Goal: Task Accomplishment & Management: Use online tool/utility

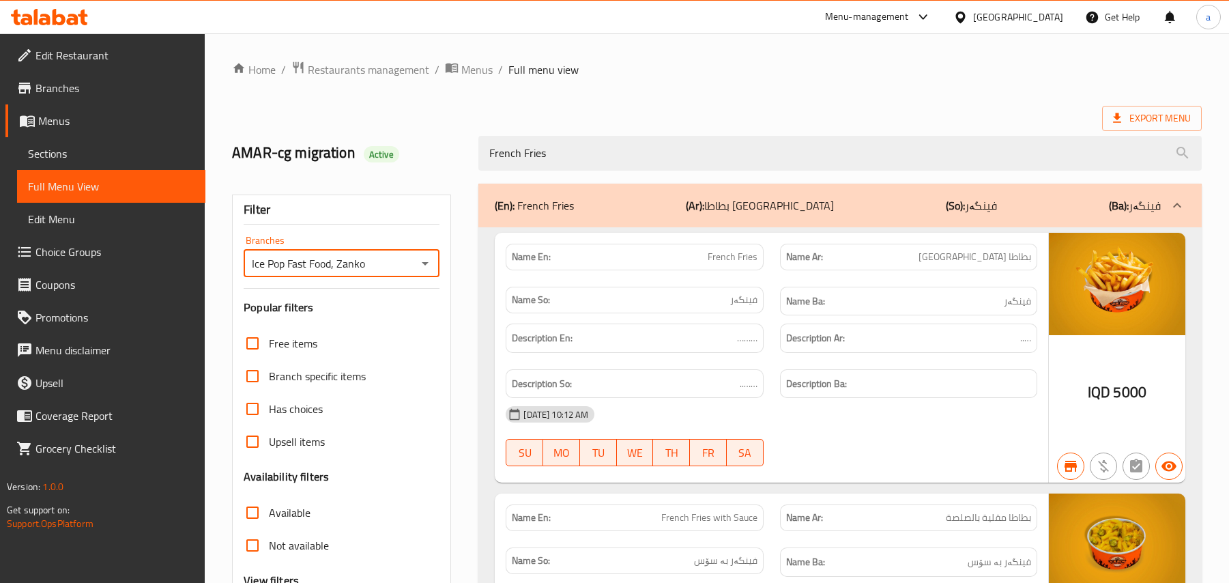
scroll to position [487, 0]
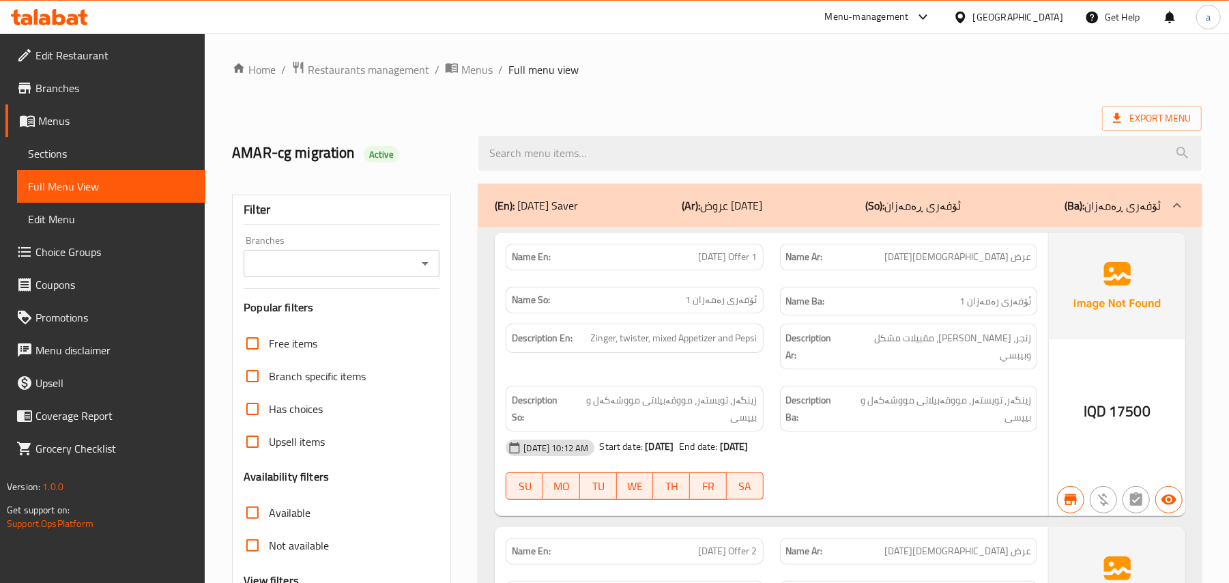
click at [420, 270] on icon "Open" at bounding box center [425, 263] width 16 height 16
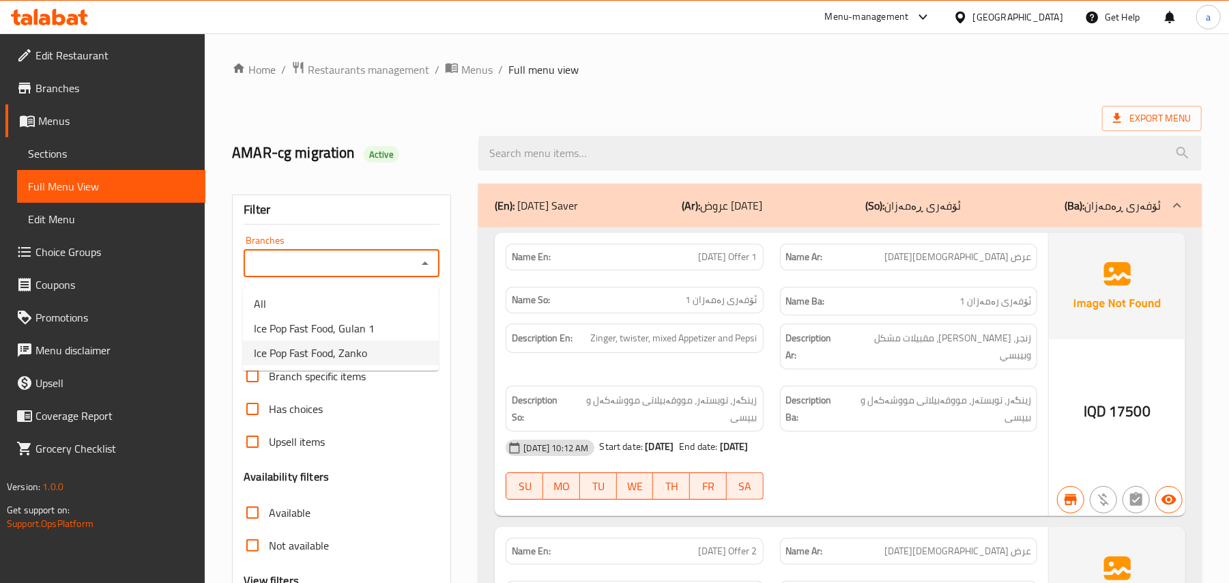
click at [361, 353] on span "Ice Pop Fast Food, Zanko" at bounding box center [310, 353] width 113 height 16
type input "Ice Pop Fast Food, Zanko"
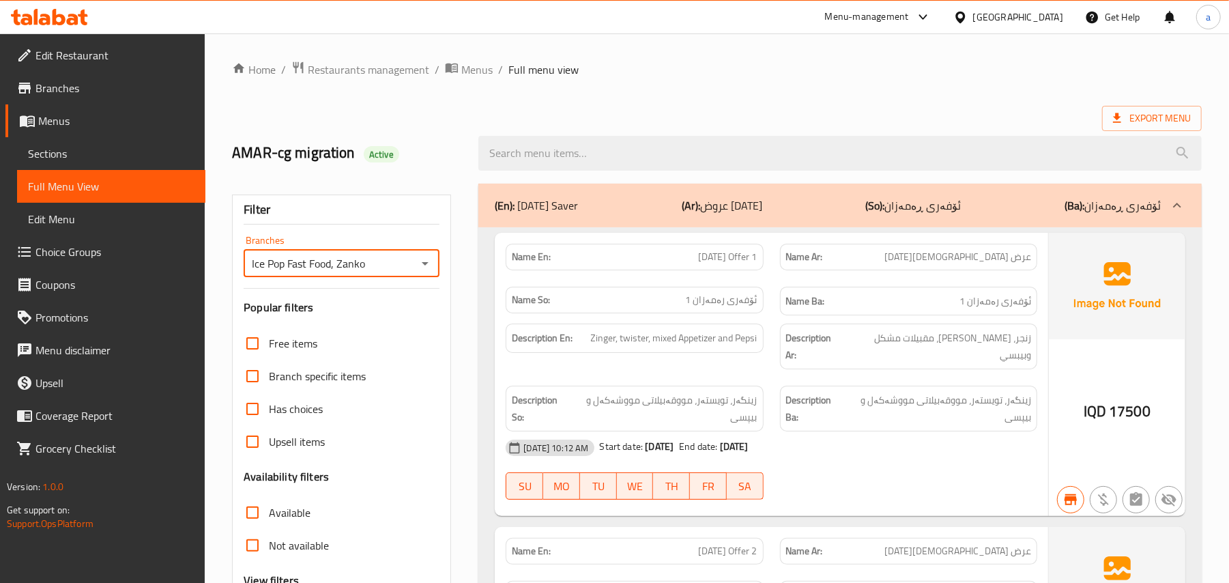
click at [550, 159] on input "search" at bounding box center [840, 153] width 724 height 35
paste input "French Fries"
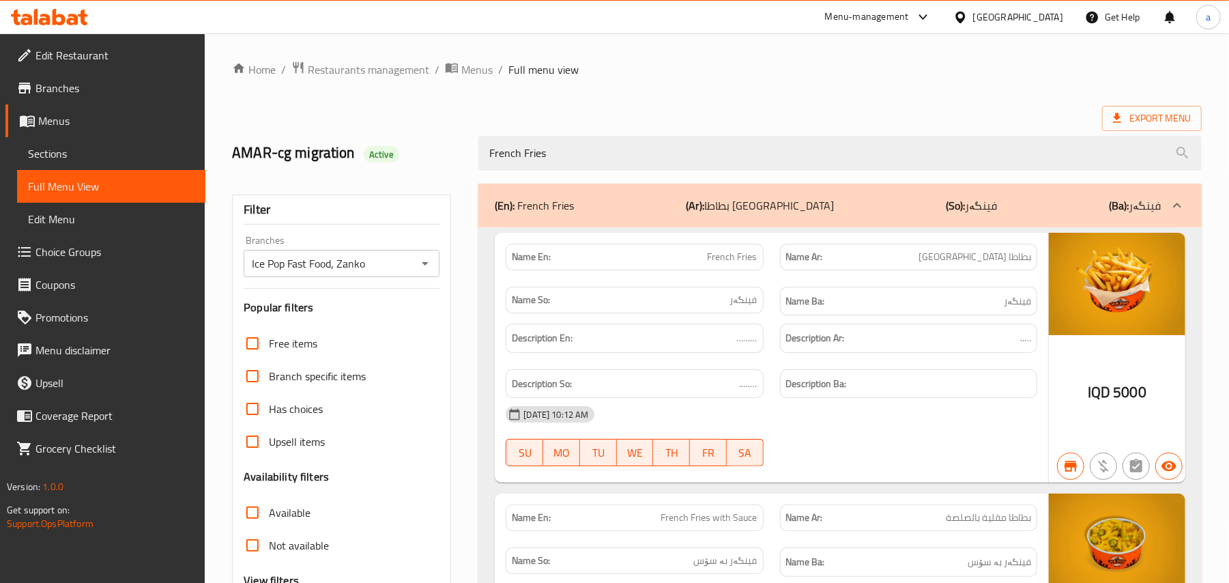
type input "French Fries"
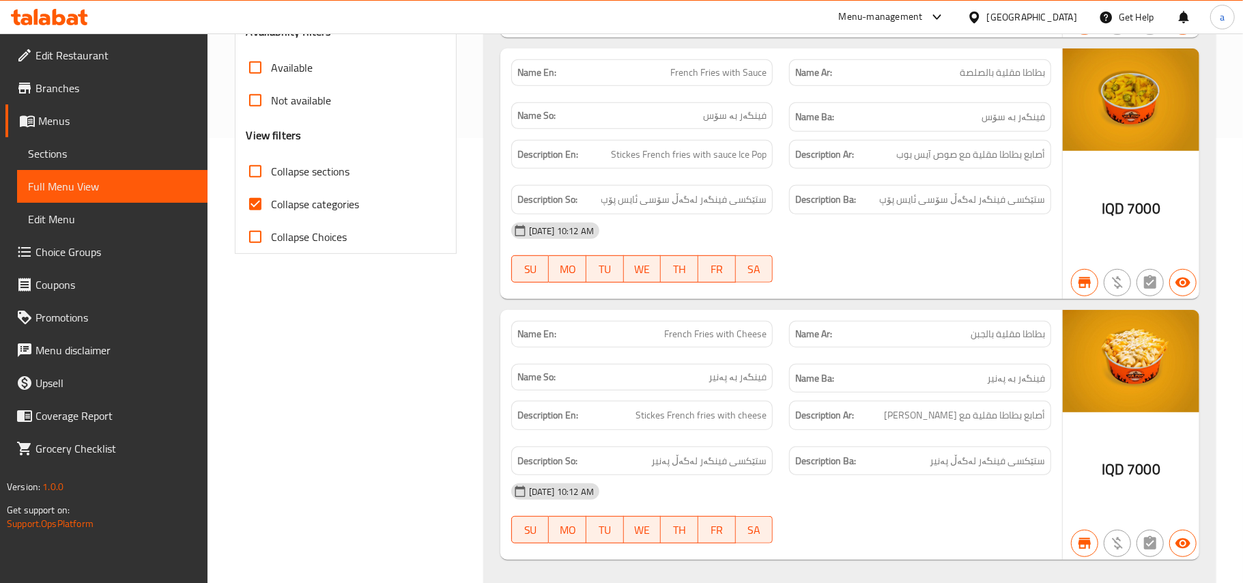
scroll to position [487, 0]
